Goal: Navigation & Orientation: Go to known website

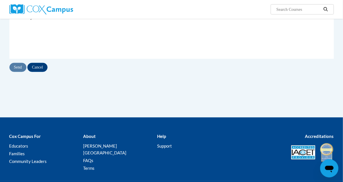
scroll to position [117, 0]
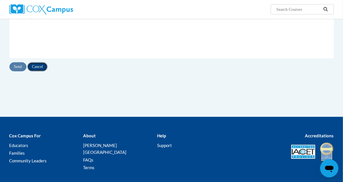
click at [42, 67] on input "Cancel" at bounding box center [37, 66] width 20 height 9
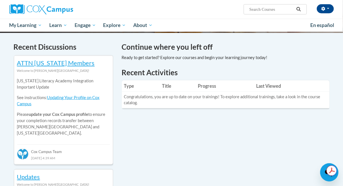
scroll to position [167, 0]
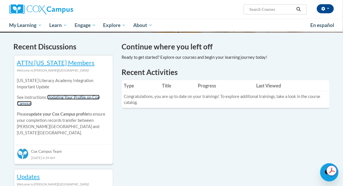
click at [75, 95] on link "Updating Your Profile on Cox Campus" at bounding box center [58, 100] width 83 height 11
